Goal: Transaction & Acquisition: Purchase product/service

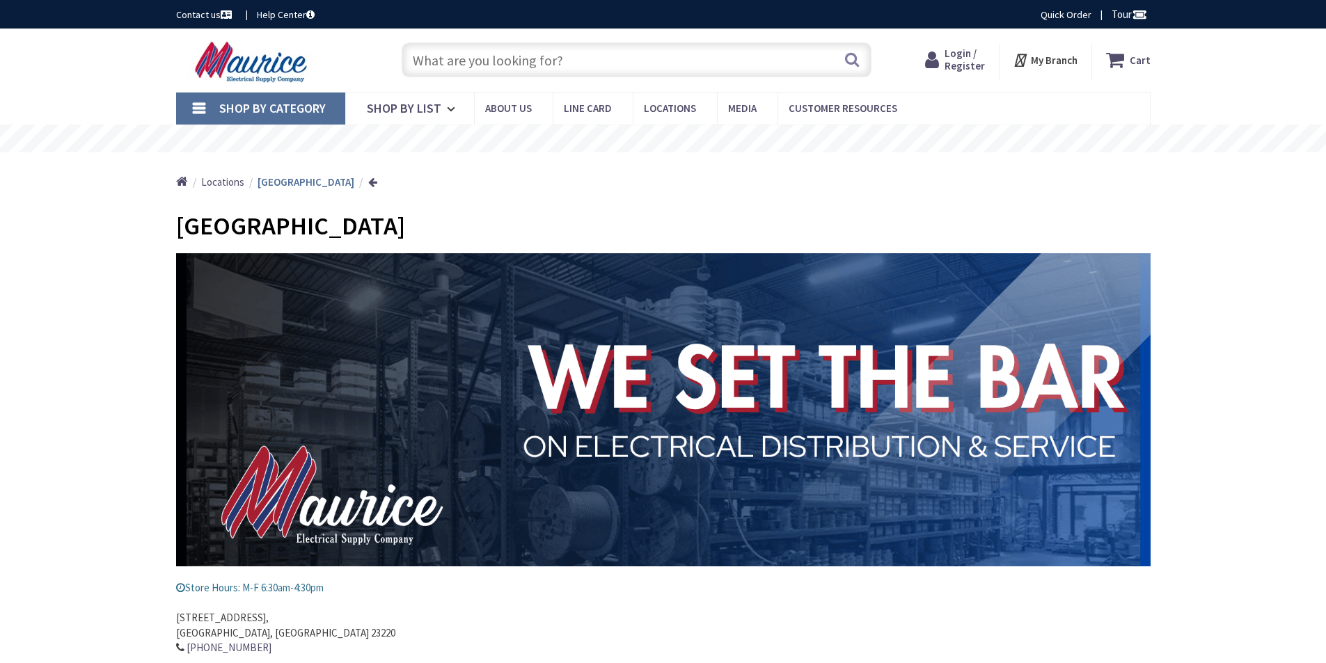
click at [448, 68] on input "text" at bounding box center [637, 59] width 470 height 35
type input "[GEOGRAPHIC_DATA], [GEOGRAPHIC_DATA]"
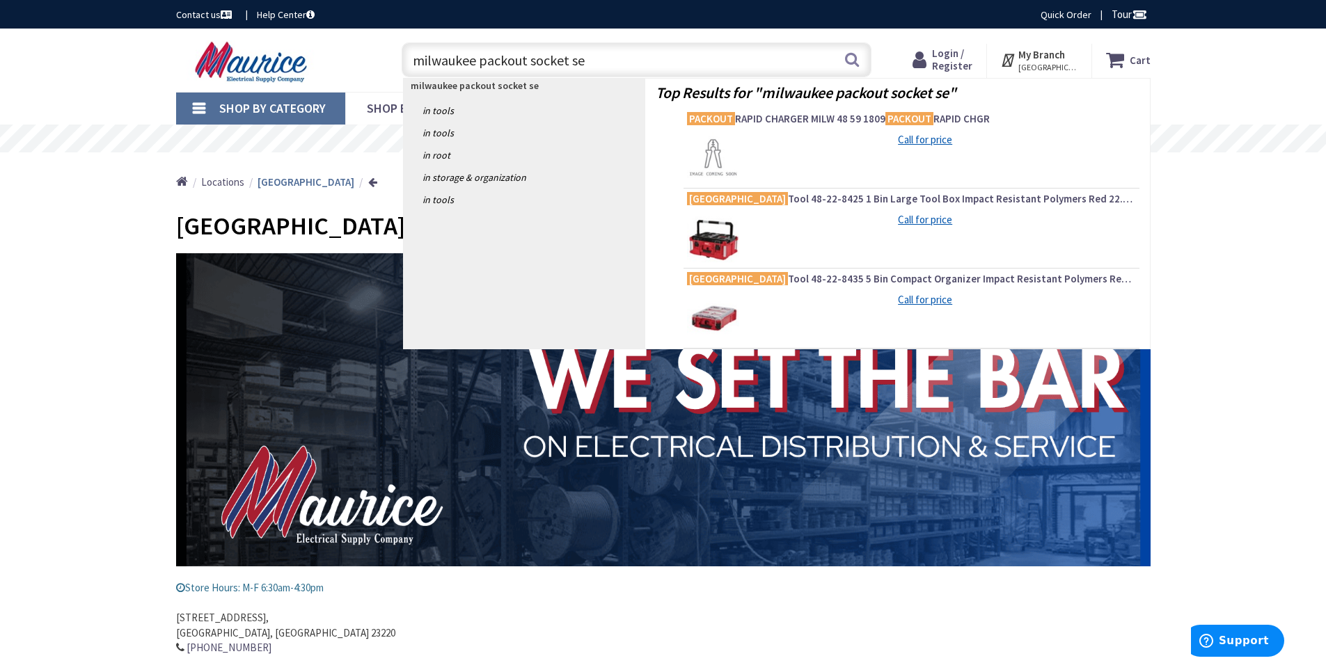
type input "milwaukee packout socket set"
